Goal: Transaction & Acquisition: Purchase product/service

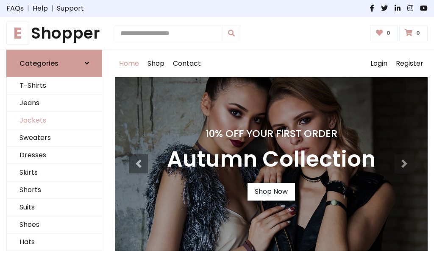
click at [54, 120] on link "Jackets" at bounding box center [54, 120] width 95 height 17
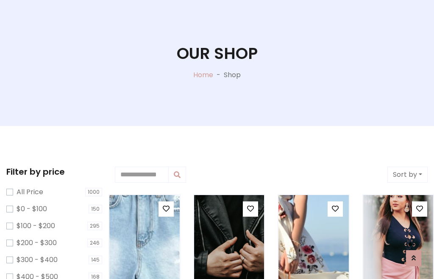
scroll to position [43, 0]
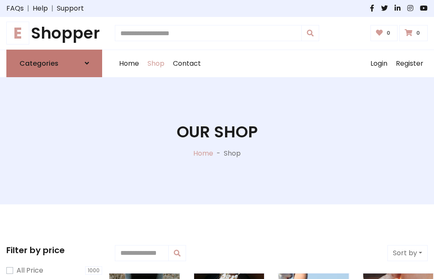
click at [54, 63] on h6 "Categories" at bounding box center [38, 63] width 39 height 8
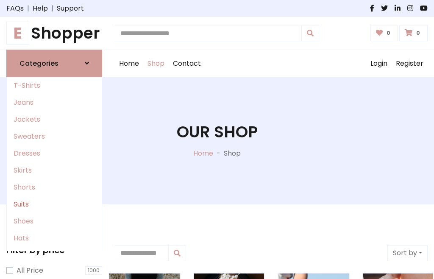
click at [54, 204] on link "Suits" at bounding box center [54, 204] width 95 height 17
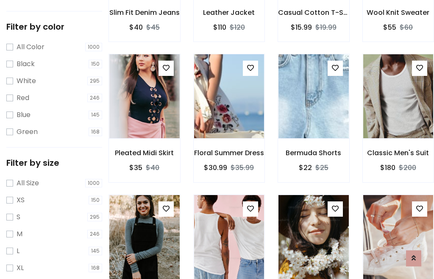
scroll to position [43, 0]
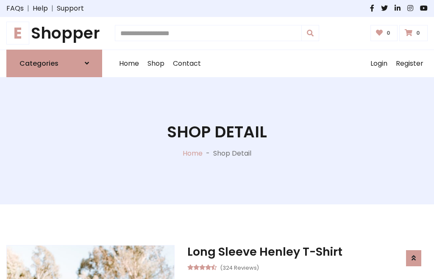
scroll to position [716, 0]
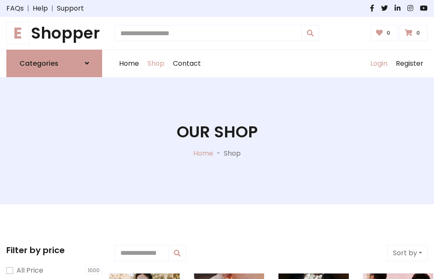
click at [378, 63] on link "Login" at bounding box center [378, 63] width 25 height 27
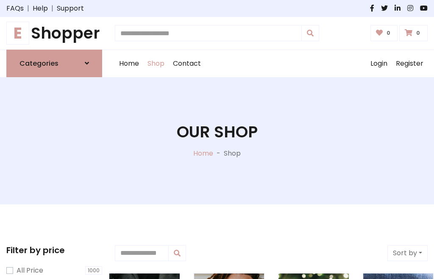
scroll to position [43, 0]
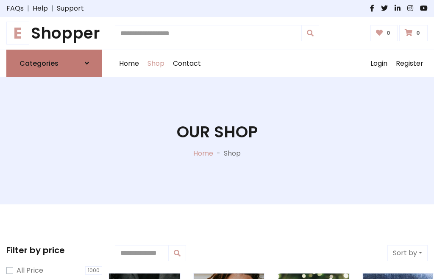
click at [87, 63] on icon at bounding box center [87, 63] width 4 height 7
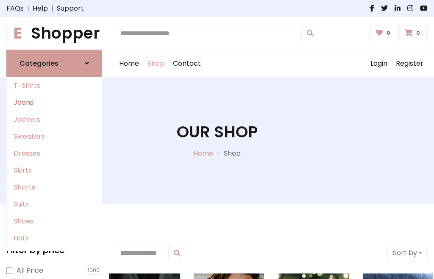
click at [54, 102] on link "Jeans" at bounding box center [54, 102] width 95 height 17
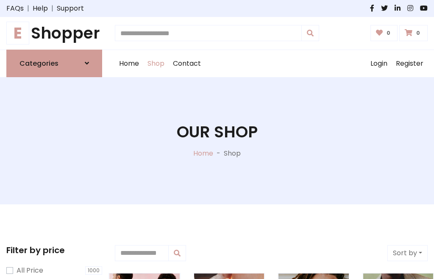
scroll to position [43, 0]
